Goal: Ask a question

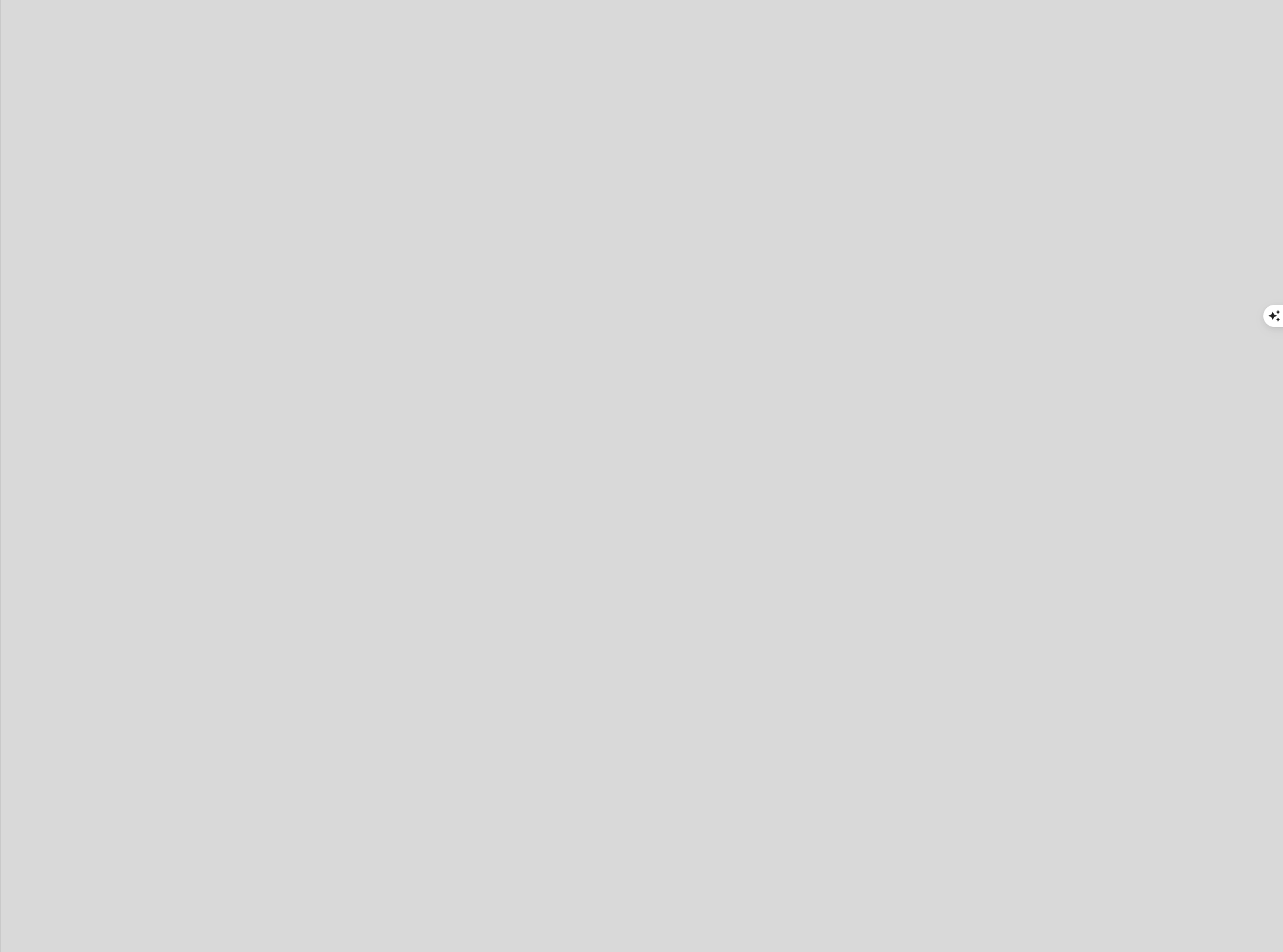
click at [1174, 23] on div at bounding box center [641, 476] width 1283 height 952
type textarea "x"
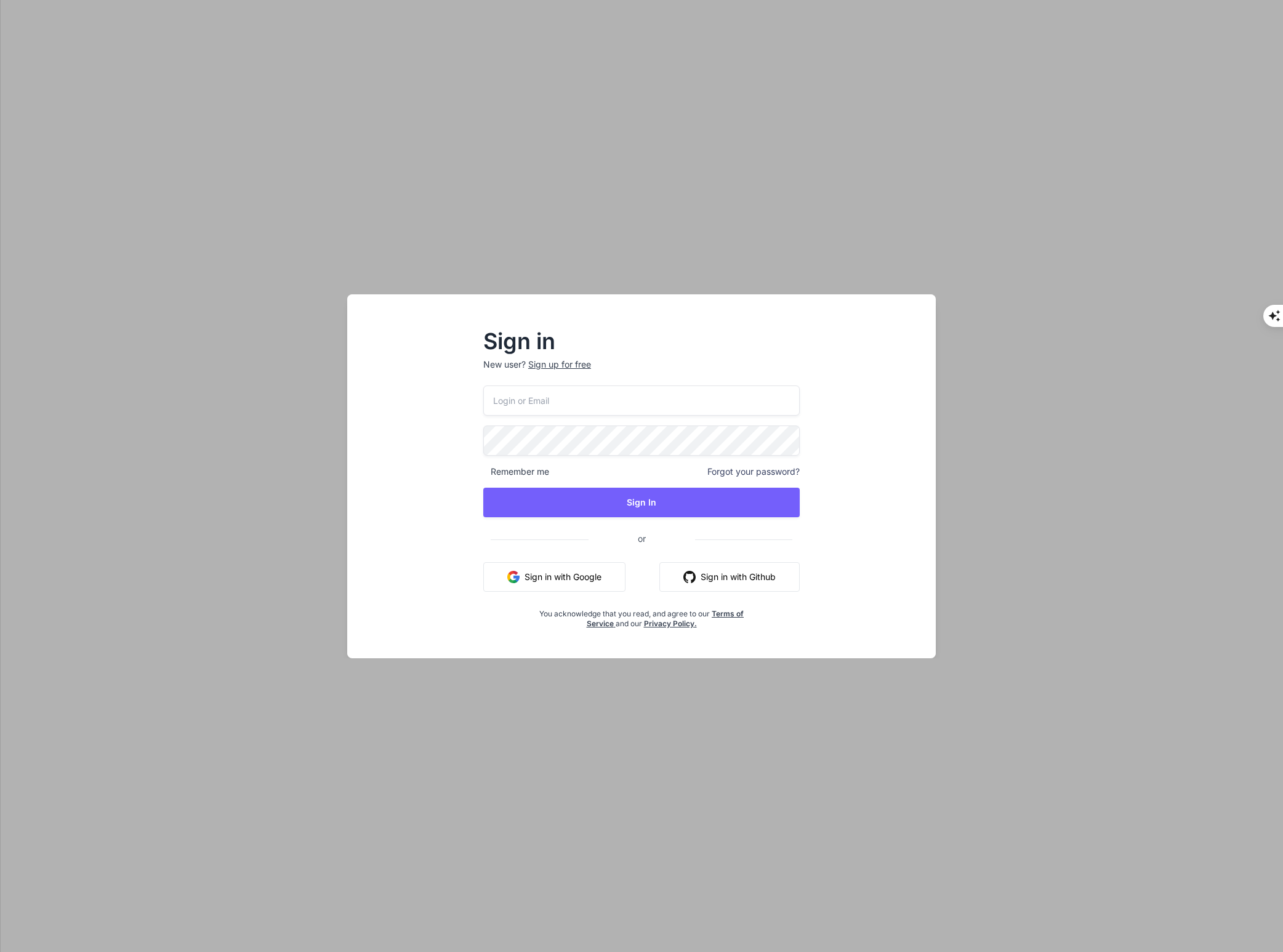
click at [602, 573] on button "Sign in with Google" at bounding box center [554, 577] width 142 height 30
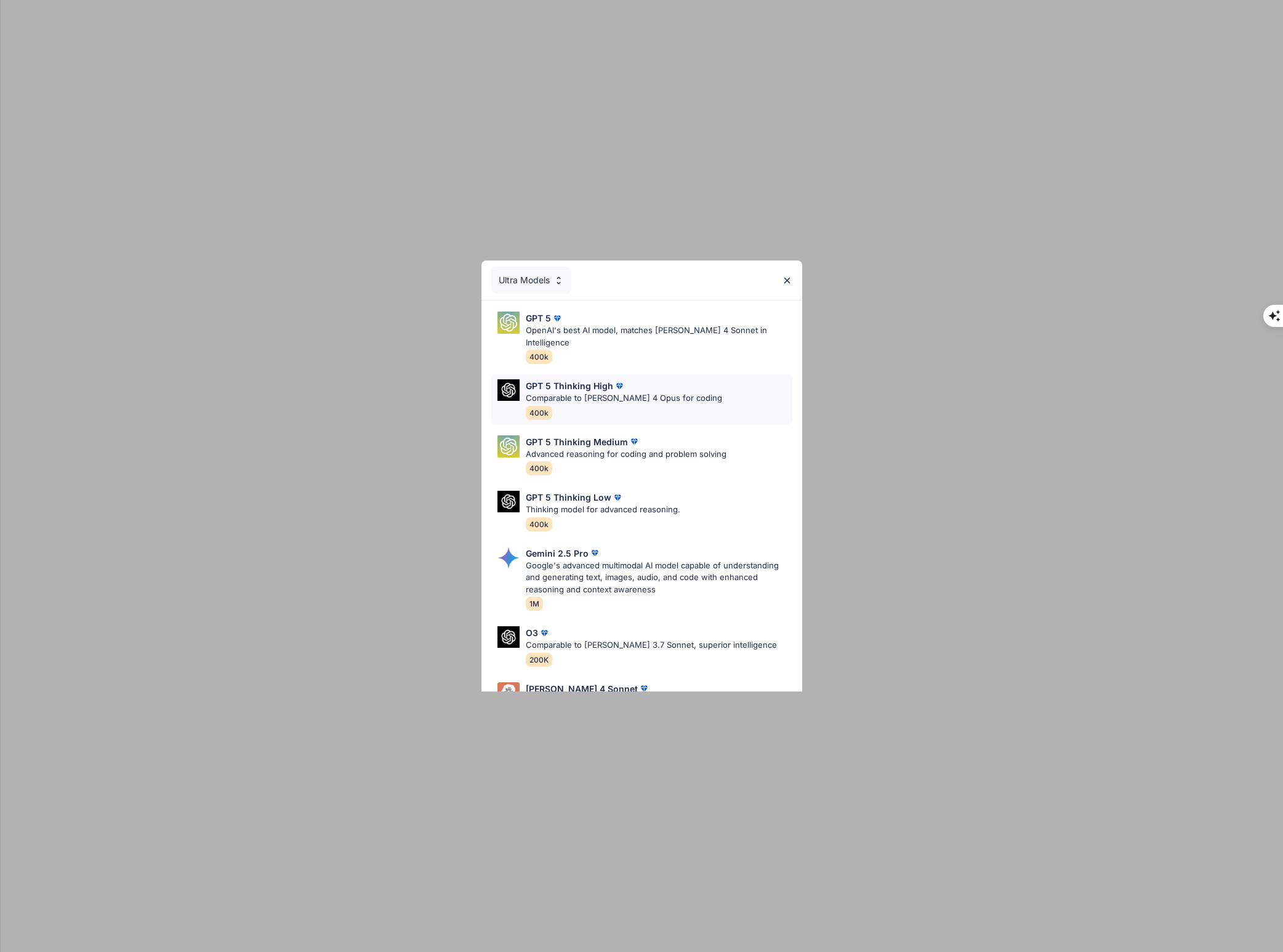
click at [589, 380] on p "GPT 5 Thinking High" at bounding box center [569, 386] width 87 height 13
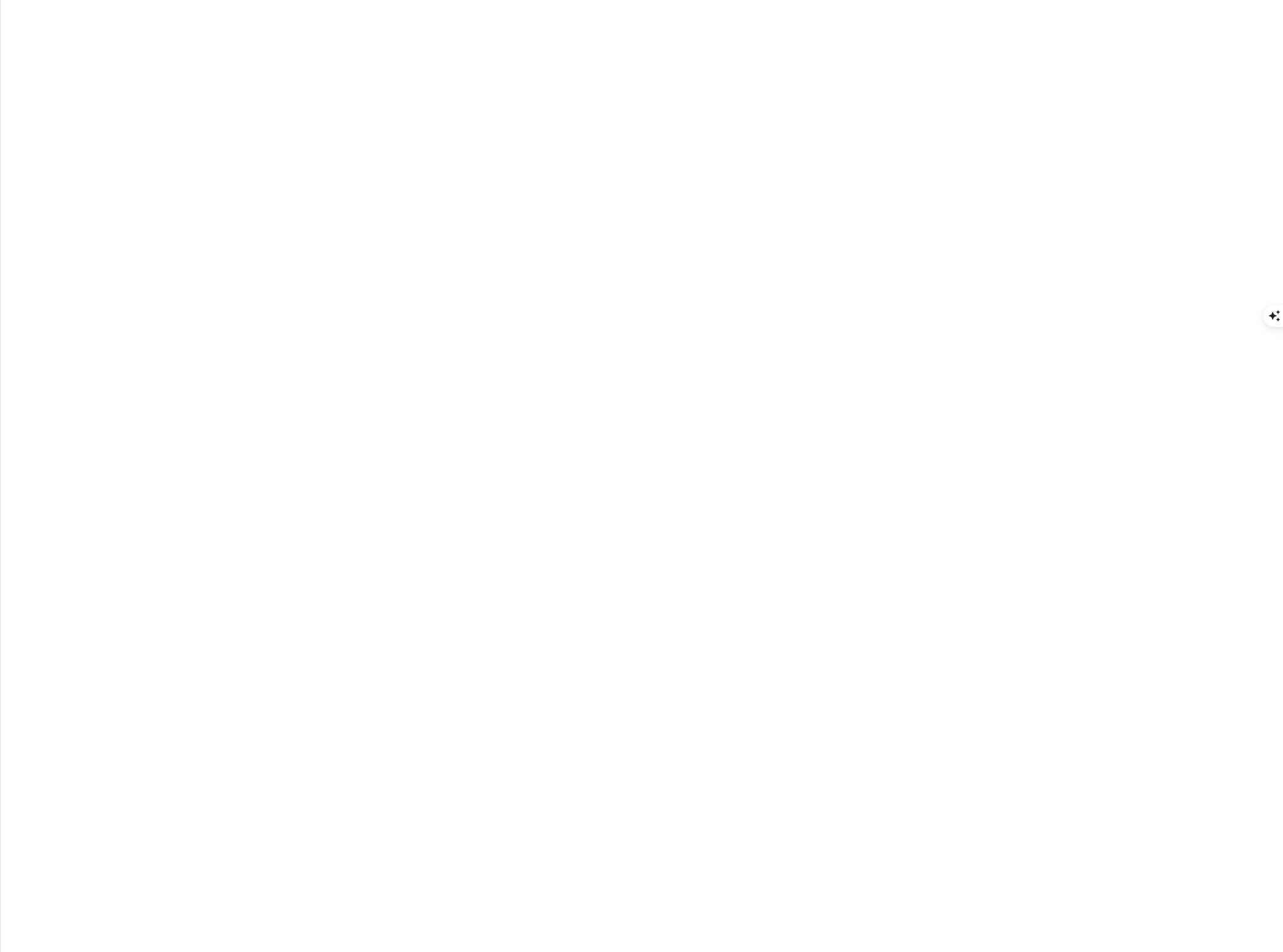
paste textarea "Brand Consistency App - Complete Project Description 1. Vision & Objective The …"
type textarea "Jag har byggt denna app: Brand Consistency App - Complete Project Description 1…"
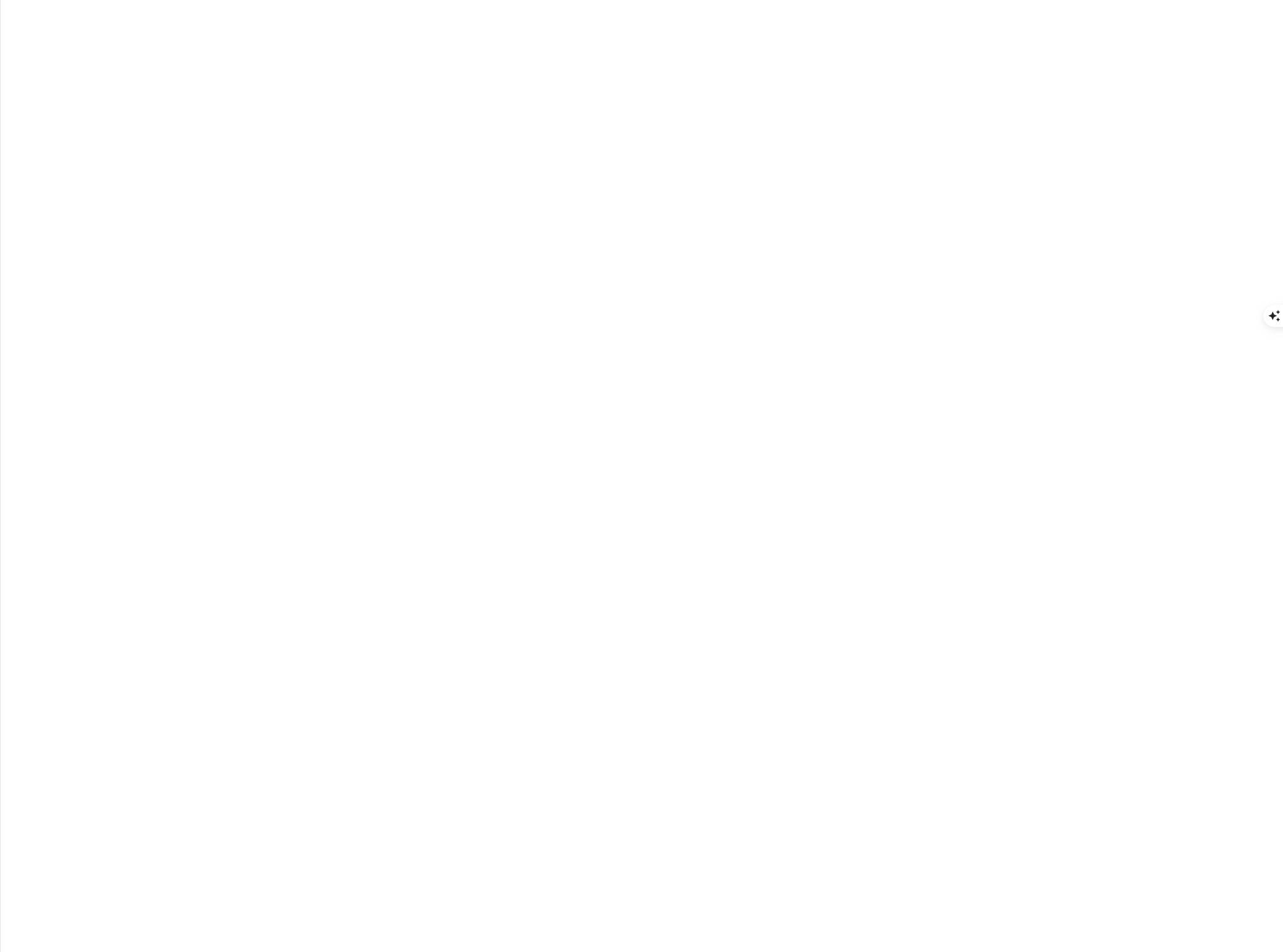
drag, startPoint x: 365, startPoint y: 122, endPoint x: 670, endPoint y: 773, distance: 718.9
copy p "Jag har byggt denna app: Brand Consistency App - Complete Project Description 1…"
